Goal: Information Seeking & Learning: Learn about a topic

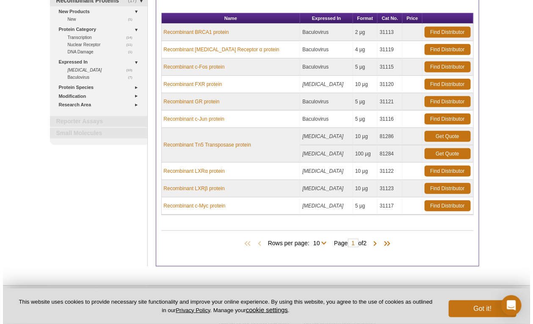
scroll to position [115, 0]
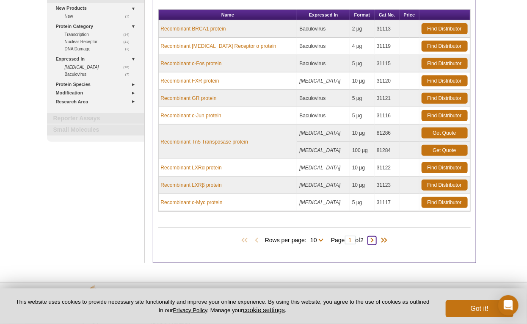
click at [373, 236] on span at bounding box center [372, 240] width 8 height 8
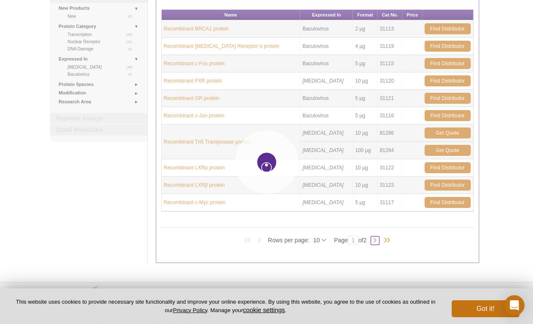
type input "2"
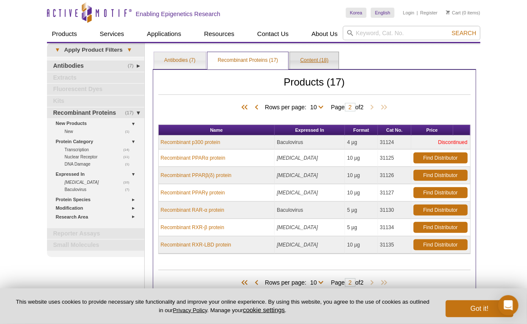
click at [307, 56] on link "Content (18)" at bounding box center [314, 60] width 49 height 17
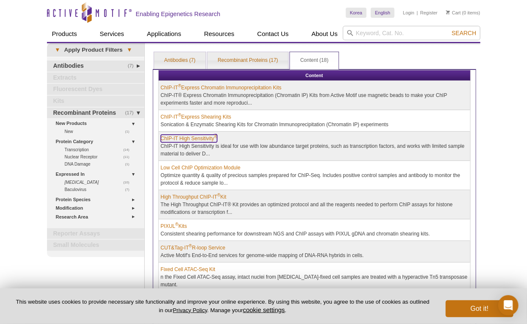
click at [194, 135] on link "ChIP-IT High Sensitivity ®" at bounding box center [189, 139] width 57 height 8
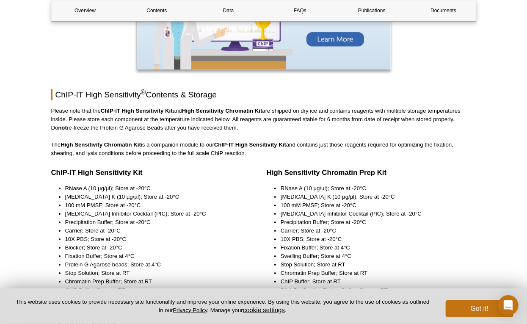
scroll to position [1027, 0]
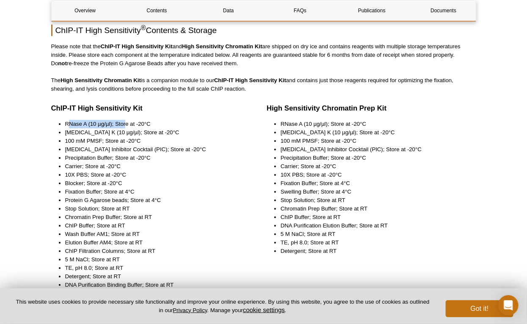
drag, startPoint x: 69, startPoint y: 122, endPoint x: 125, endPoint y: 122, distance: 56.3
click at [125, 122] on li "RNase A (10 µg/µl); Store at -20°C" at bounding box center [155, 124] width 181 height 8
click at [212, 140] on li "100 mM PMSF; Store at -20°C" at bounding box center [155, 141] width 181 height 8
click at [118, 134] on li "[MEDICAL_DATA] K (10 µg/µl); Store at -20°C" at bounding box center [155, 132] width 181 height 8
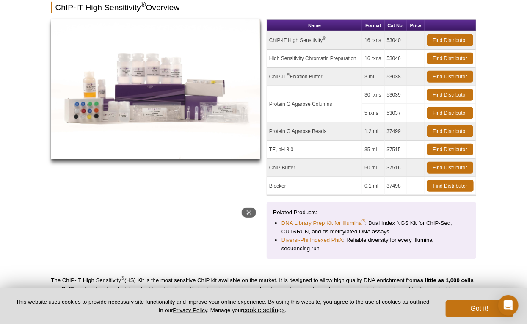
scroll to position [0, 0]
